Goal: Task Accomplishment & Management: Use online tool/utility

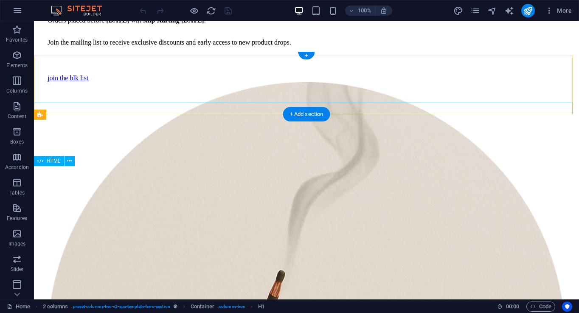
scroll to position [526, 0]
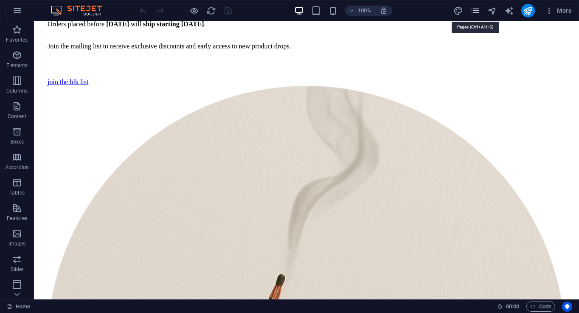
click at [474, 13] on icon "pages" at bounding box center [475, 11] width 10 height 10
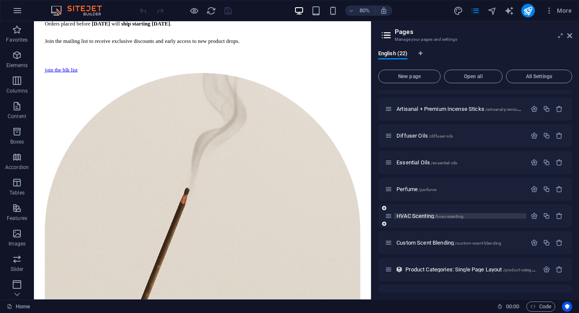
scroll to position [256, 0]
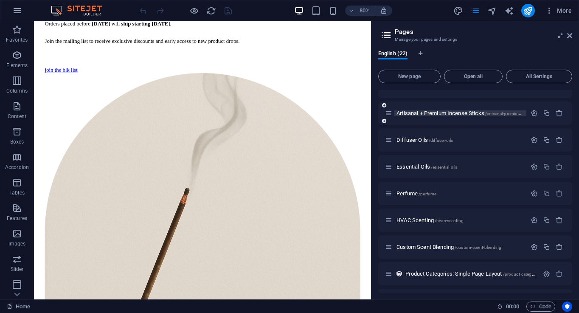
click at [443, 112] on span "Artisanal + Premium Incense Sticks /artisanal-premium-incense-sticks" at bounding box center [472, 113] width 153 height 6
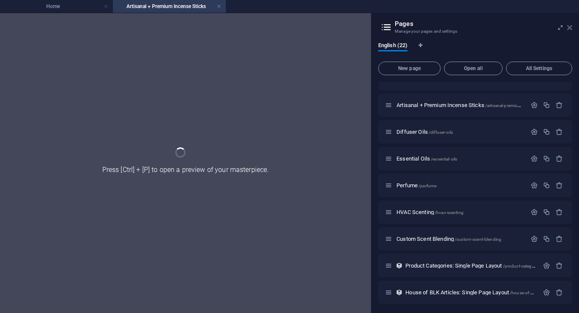
click at [571, 28] on icon at bounding box center [569, 27] width 5 height 7
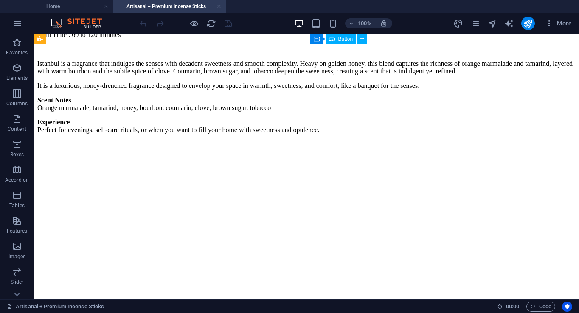
scroll to position [2910, 0]
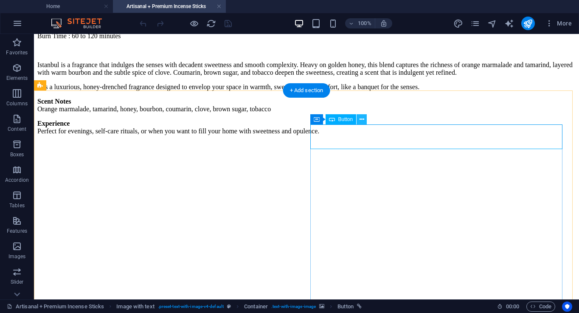
click at [361, 121] on icon at bounding box center [361, 119] width 5 height 9
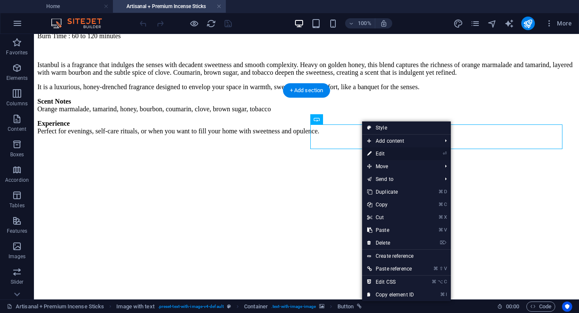
drag, startPoint x: 384, startPoint y: 154, endPoint x: 211, endPoint y: 126, distance: 175.0
click at [384, 154] on link "⏎ Edit" at bounding box center [390, 153] width 57 height 13
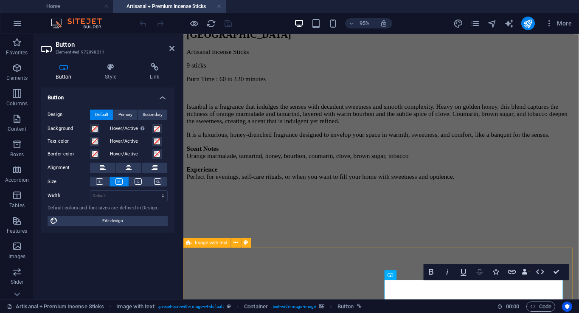
click at [480, 272] on icon "button" at bounding box center [479, 272] width 7 height 6
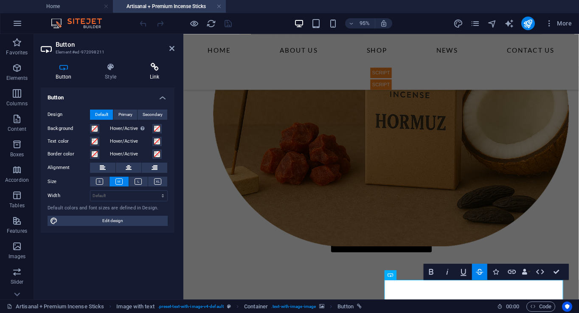
click at [153, 70] on icon at bounding box center [155, 67] width 40 height 8
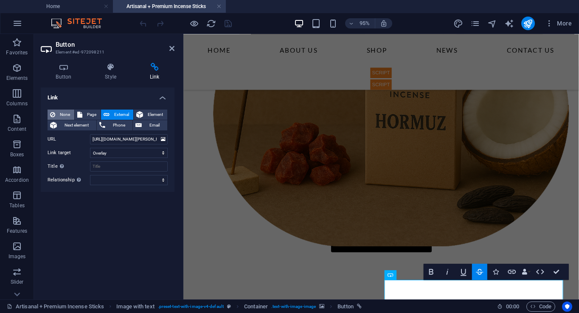
click at [67, 114] on span "None" at bounding box center [65, 114] width 14 height 10
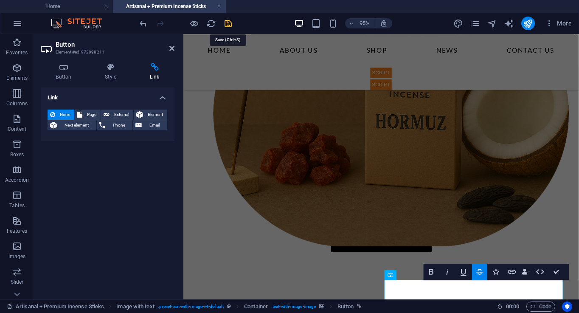
click at [228, 22] on icon "save" at bounding box center [228, 24] width 10 height 10
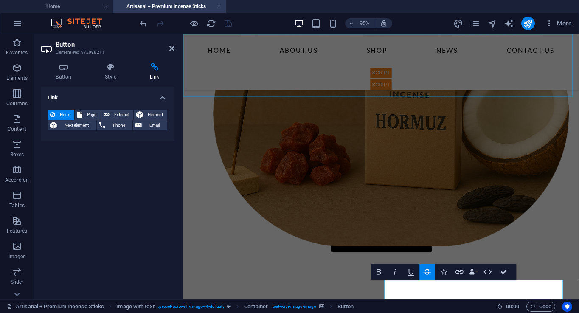
click at [302, 67] on div "Menu HOME About Us Shop News Contact Us" at bounding box center [391, 63] width 416 height 59
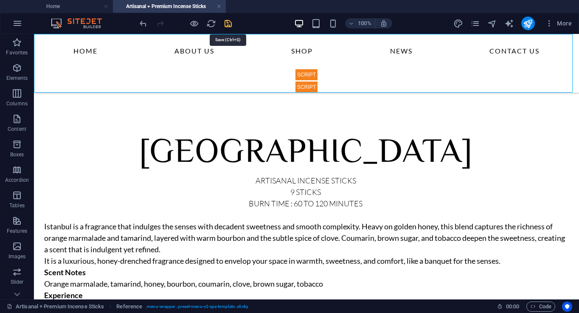
click at [227, 23] on icon "save" at bounding box center [228, 24] width 10 height 10
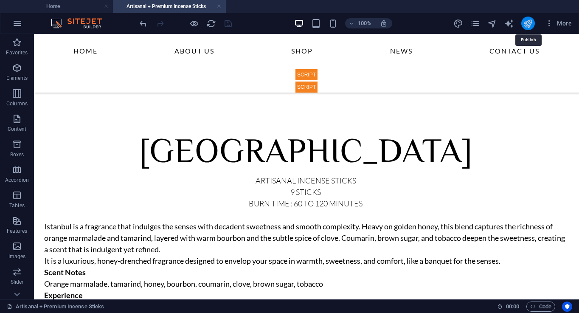
click at [530, 26] on icon "publish" at bounding box center [528, 24] width 10 height 10
